Goal: Task Accomplishment & Management: Use online tool/utility

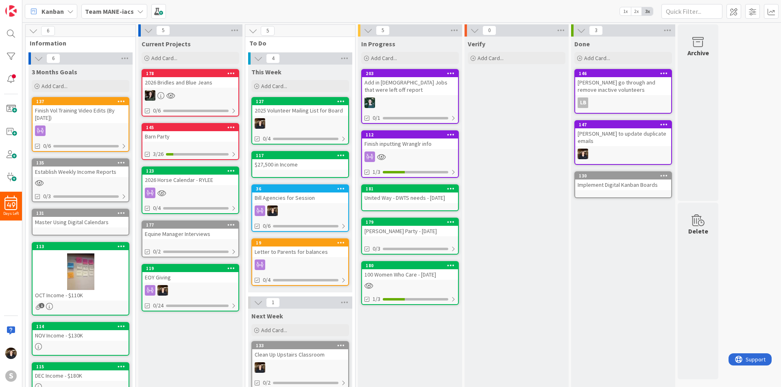
click at [138, 11] on icon at bounding box center [140, 11] width 7 height 7
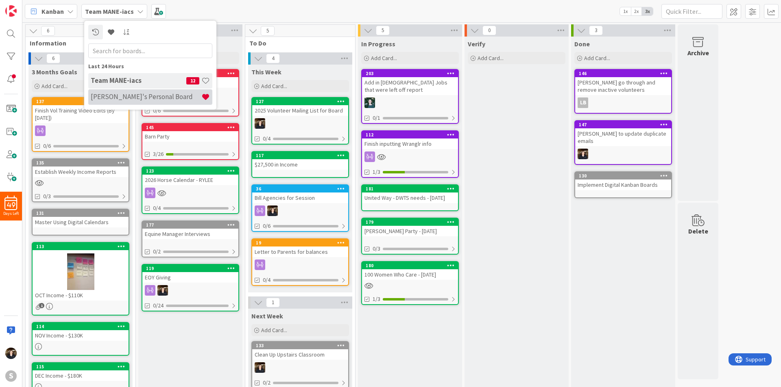
click at [131, 96] on h4 "[PERSON_NAME]'s Personal Board" at bounding box center [146, 97] width 111 height 8
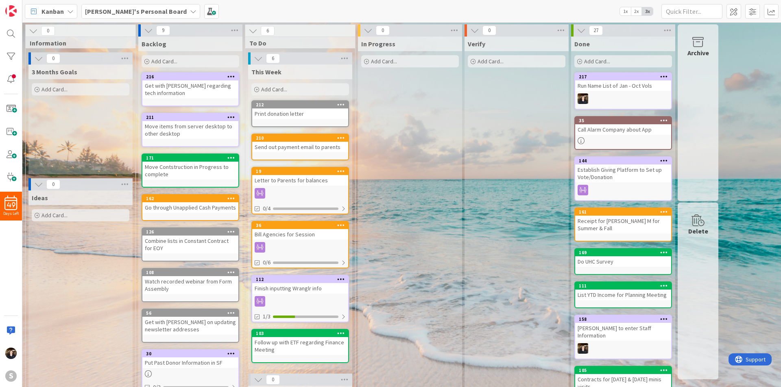
click at [171, 60] on span "Add Card..." at bounding box center [164, 61] width 26 height 7
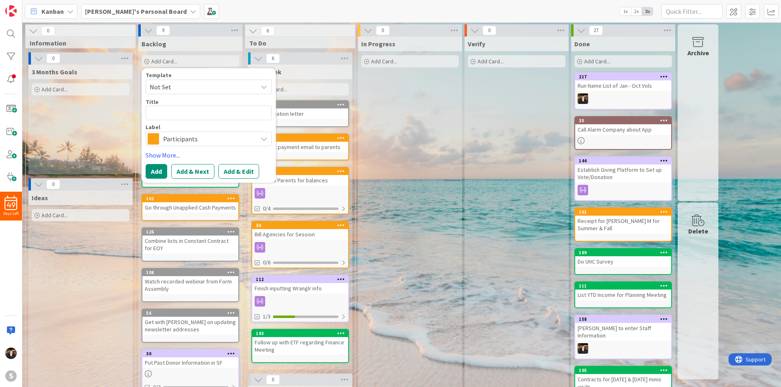
type textarea "x"
type textarea "F"
type textarea "x"
type textarea "Fo"
type textarea "x"
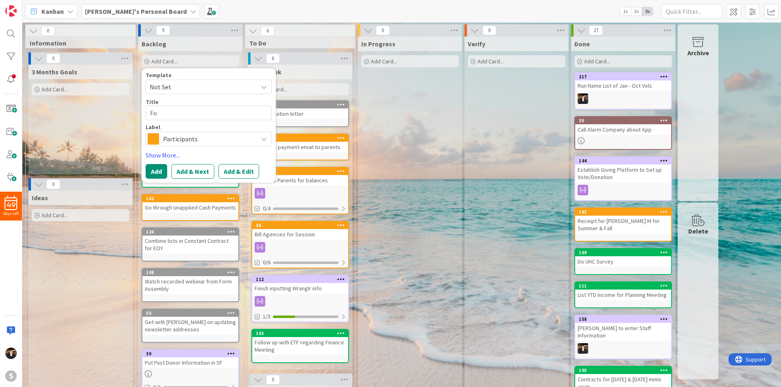
type textarea "Fol"
type textarea "x"
type textarea "Folo"
type textarea "x"
type textarea "Fol"
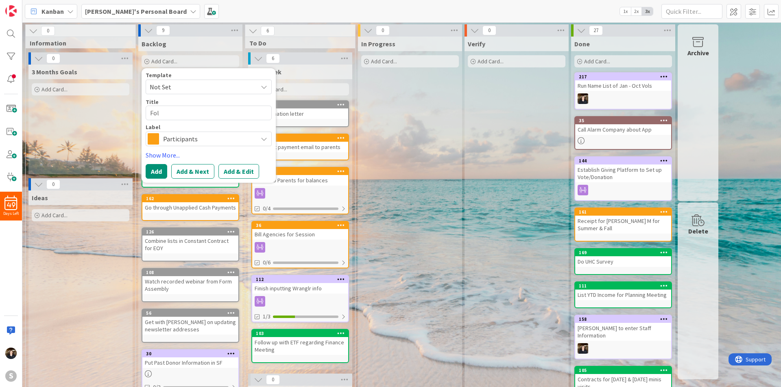
type textarea "x"
type textarea "Foll"
type textarea "x"
type textarea "Follo"
type textarea "x"
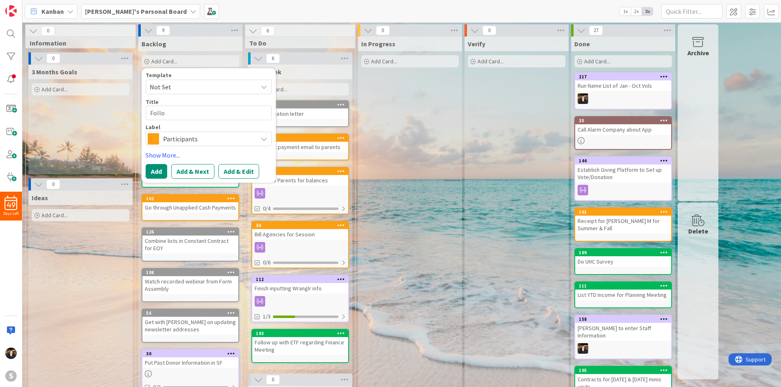
type textarea "Follow"
type textarea "x"
type textarea "Follow"
type textarea "x"
type textarea "Follow u"
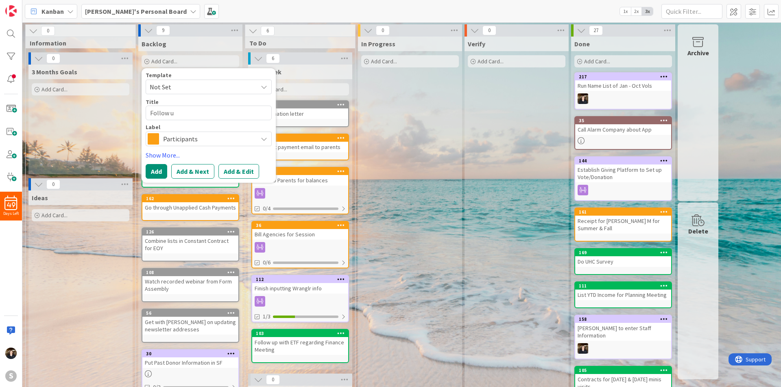
type textarea "x"
type textarea "Follow up"
type textarea "x"
type textarea "Follow up"
type textarea "x"
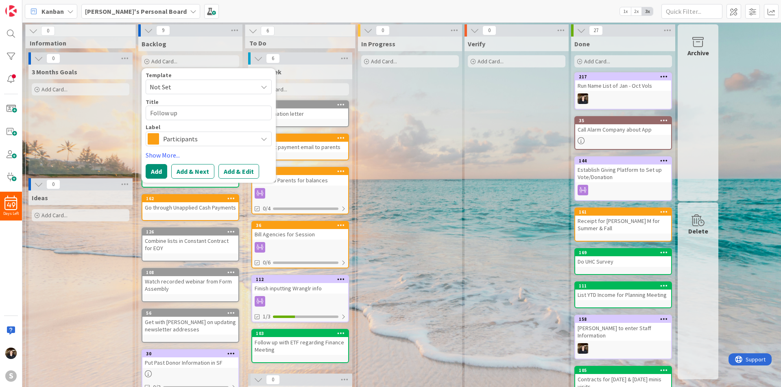
type textarea "Follow up o"
type textarea "x"
type textarea "Follow up on"
type textarea "x"
type textarea "Follow up on"
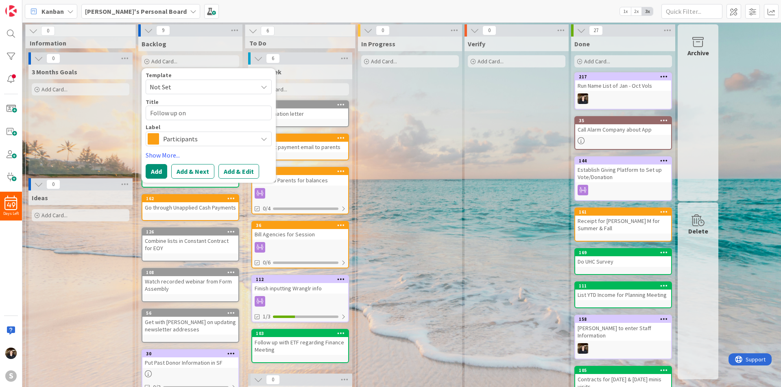
type textarea "x"
type textarea "Follow up on C"
type textarea "x"
type textarea "Follow up on Co"
type textarea "x"
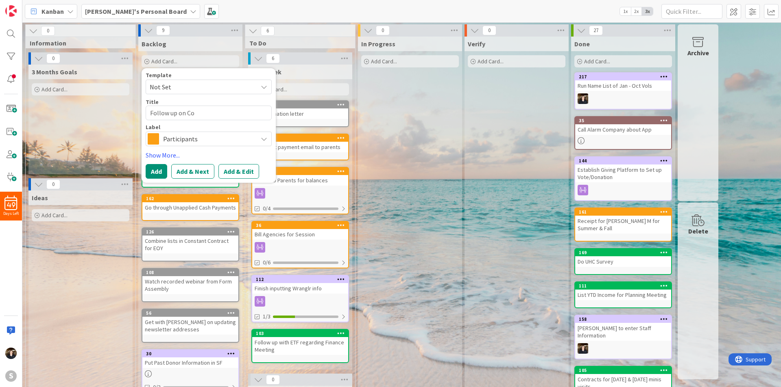
type textarea "Follow up on Con"
type textarea "x"
type textarea "Follow up on Conf"
type textarea "x"
type textarea "Follow up on Con"
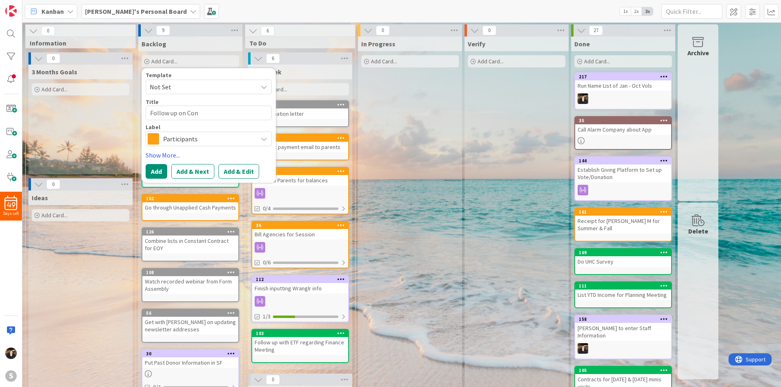
type textarea "x"
type textarea "Follow up on Conc"
type textarea "x"
type textarea "Follow up on Concor"
type textarea "x"
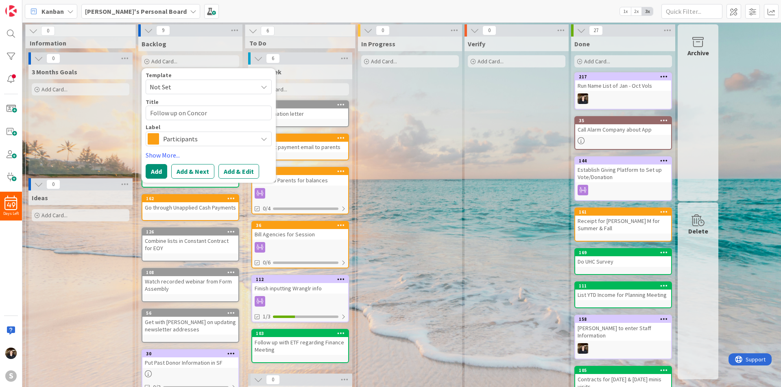
type textarea "Follow up on Concord"
type textarea "x"
type textarea "Follow up on Concord"
type textarea "x"
type textarea "Follow up on Concord P"
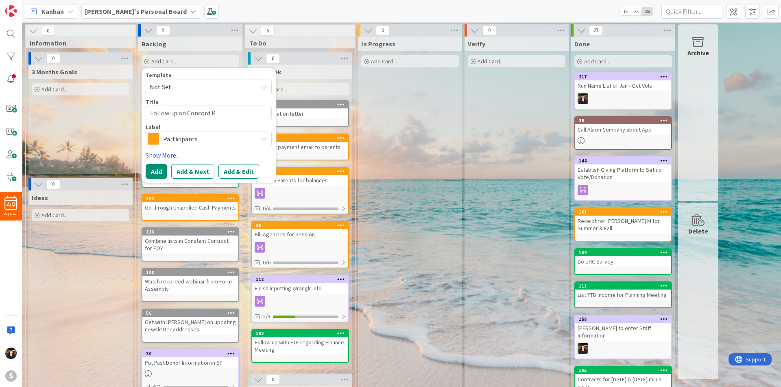
type textarea "x"
type textarea "Follow up on Concord Pl"
type textarea "x"
type textarea "Follow up on Concord Pla"
type textarea "x"
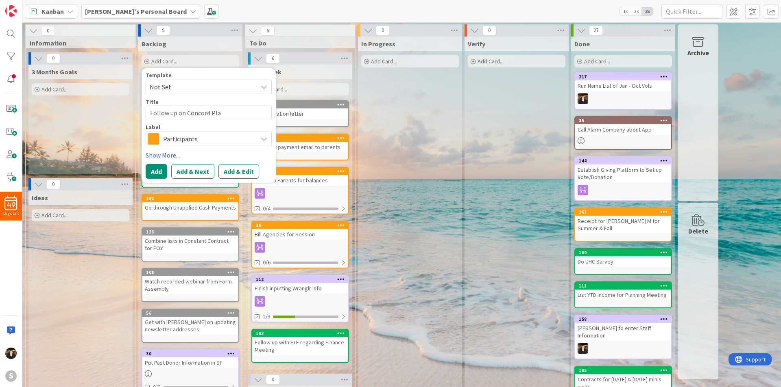
type textarea "Follow up on Concord Plac"
type textarea "x"
type textarea "Follow up on [GEOGRAPHIC_DATA]"
type textarea "x"
type textarea "Follow up on [GEOGRAPHIC_DATA]"
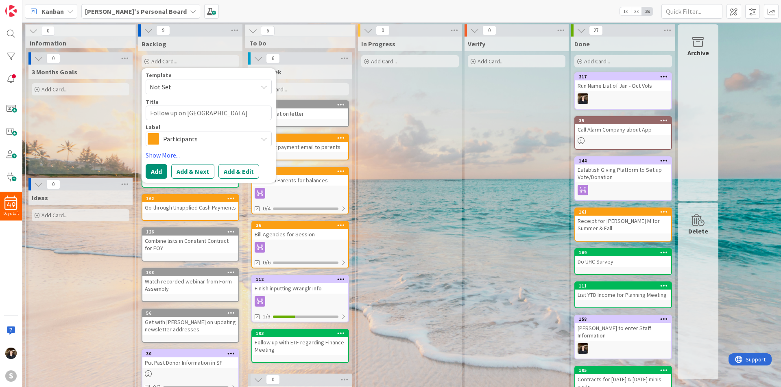
type textarea "x"
type textarea "Follow up on [GEOGRAPHIC_DATA] p"
type textarea "x"
type textarea "Follow up on [GEOGRAPHIC_DATA] pa"
type textarea "x"
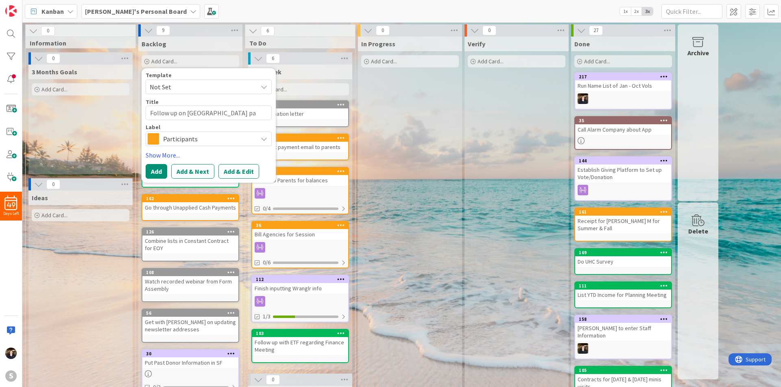
type textarea "Follow up on Concord Place pay"
type textarea "x"
type textarea "Follow up on Concord Place paym"
type textarea "x"
type textarea "Follow up on Concord Place paymen"
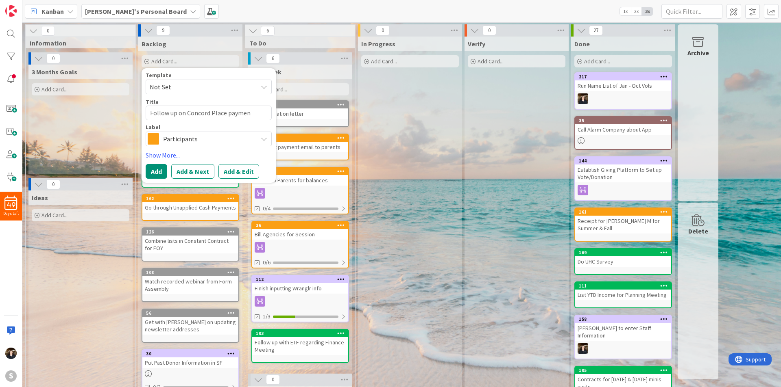
type textarea "x"
type textarea "Follow up on Concord Place payment"
type textarea "x"
type textarea "Follow up on Concord Place payments"
click at [156, 172] on button "Add" at bounding box center [157, 171] width 22 height 15
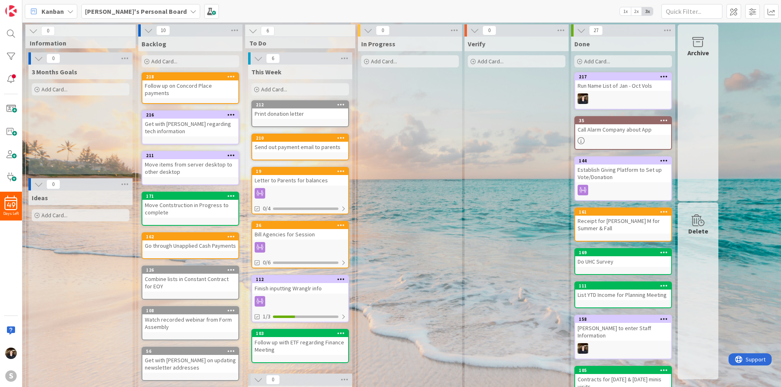
scroll to position [117, 0]
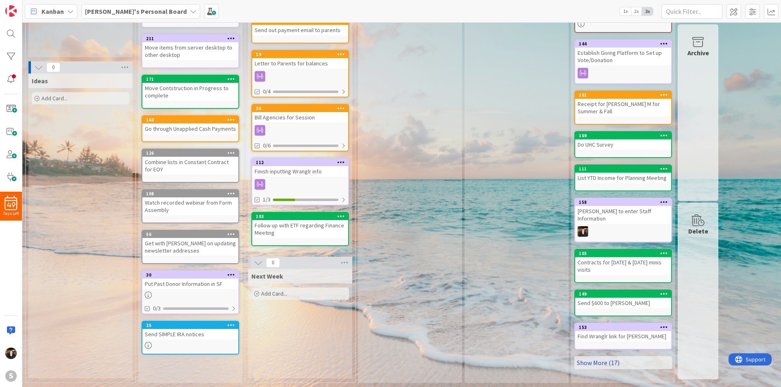
click at [605, 357] on link "Show More (17)" at bounding box center [623, 363] width 98 height 13
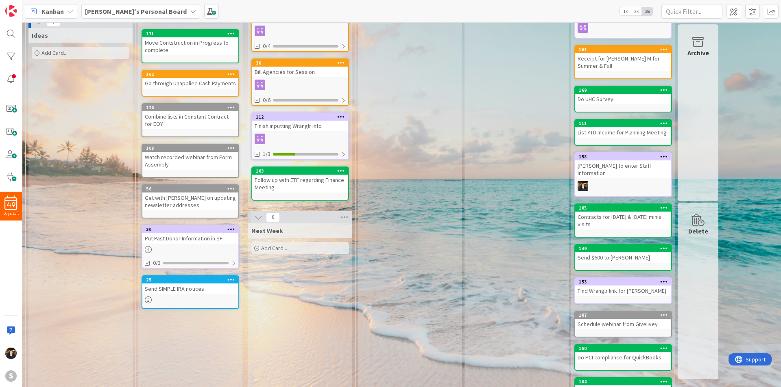
scroll to position [0, 0]
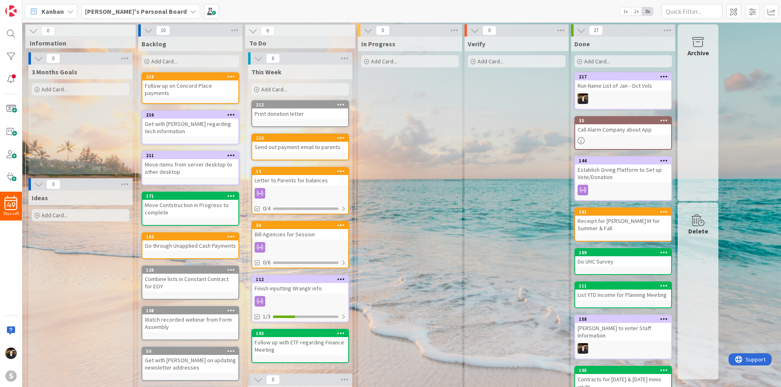
click at [317, 306] on div at bounding box center [300, 301] width 96 height 11
